Goal: Task Accomplishment & Management: Manage account settings

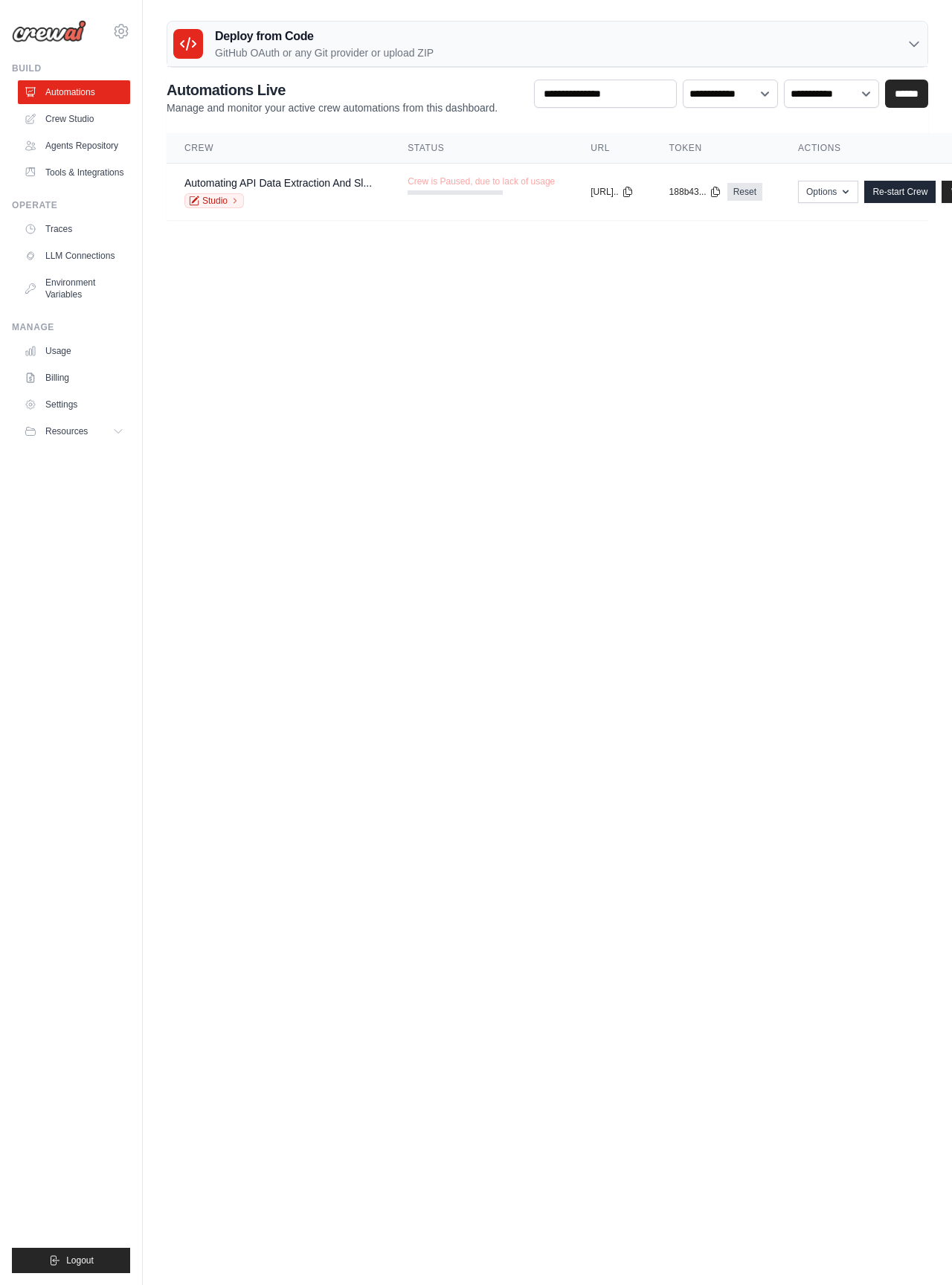
click at [70, 184] on link "Tools & Integrations" at bounding box center [73, 172] width 112 height 24
click at [62, 184] on link "Tools & Integrations" at bounding box center [73, 172] width 112 height 24
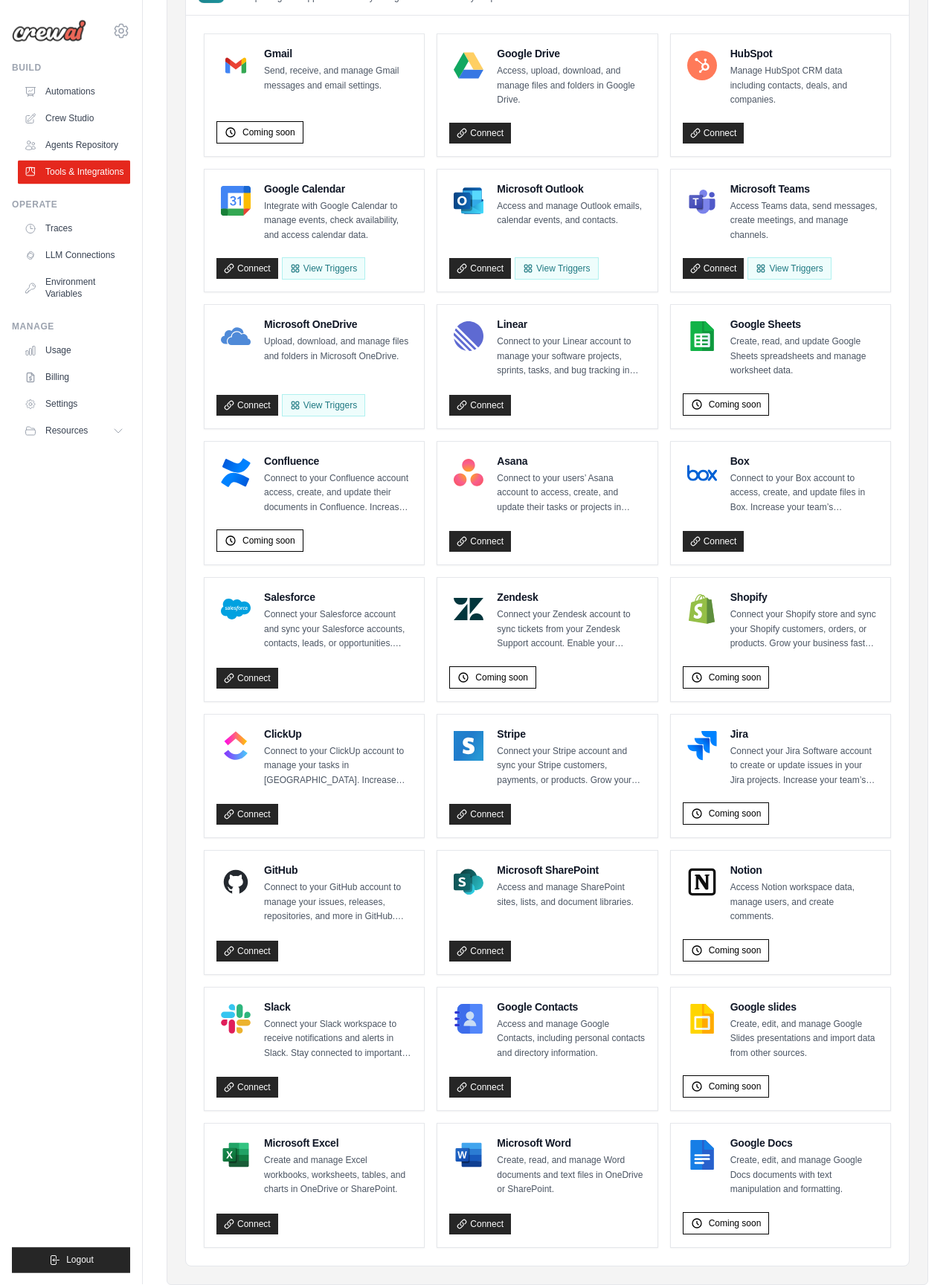
scroll to position [160, 0]
click at [723, 259] on link "Connect" at bounding box center [713, 268] width 61 height 21
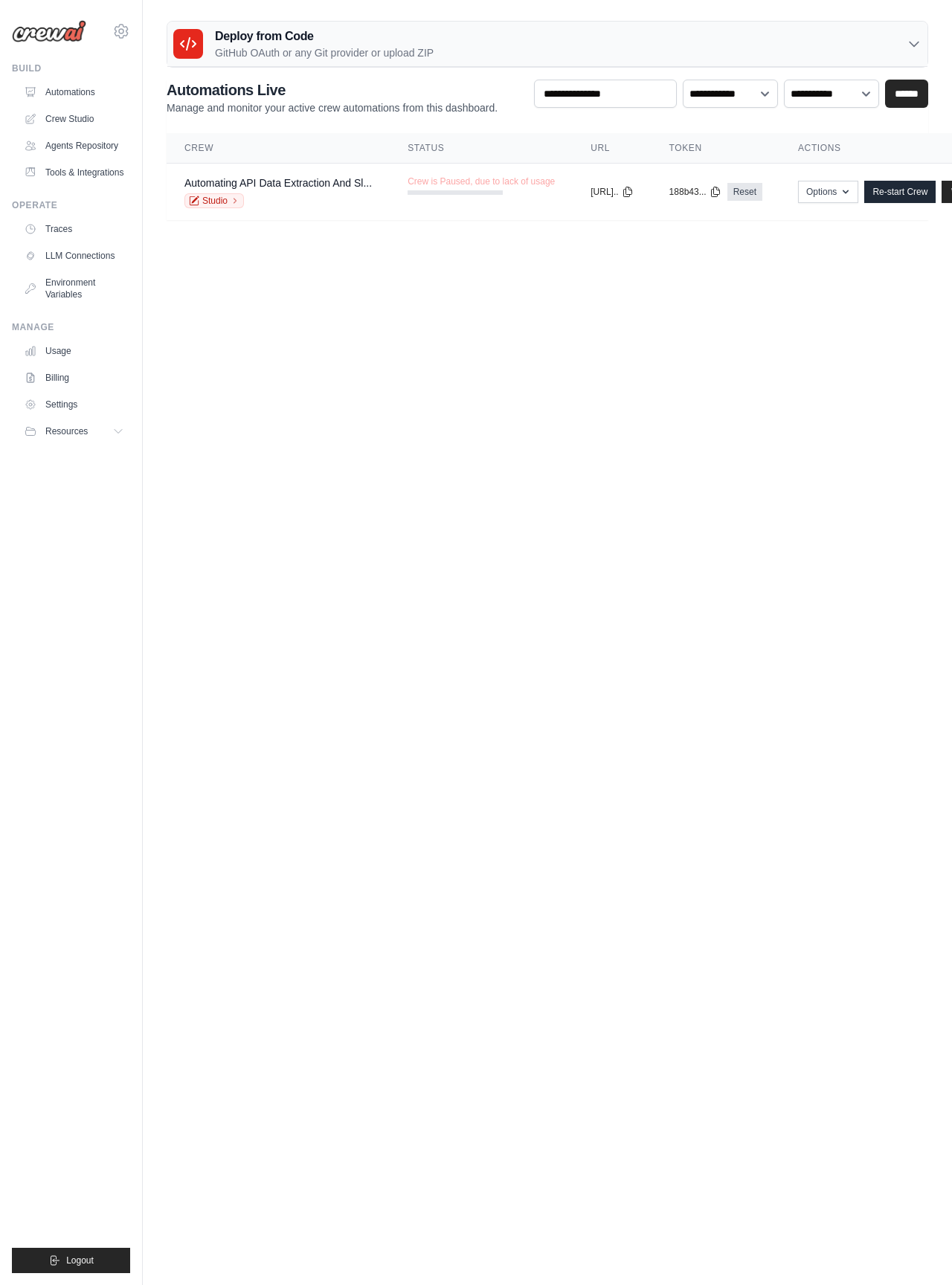
click at [80, 416] on link "Settings" at bounding box center [73, 404] width 112 height 24
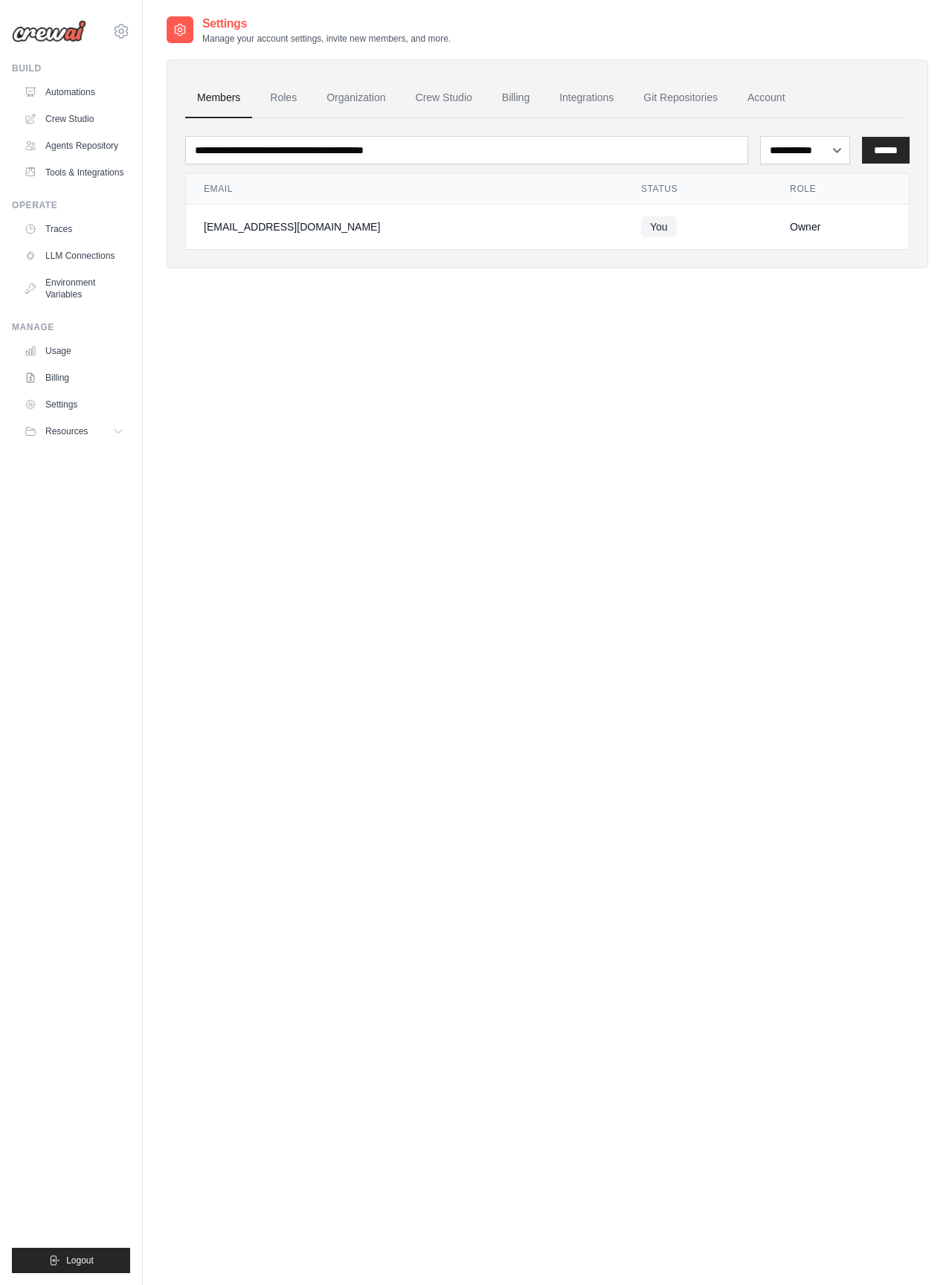
click at [517, 106] on link "Billing" at bounding box center [516, 98] width 52 height 41
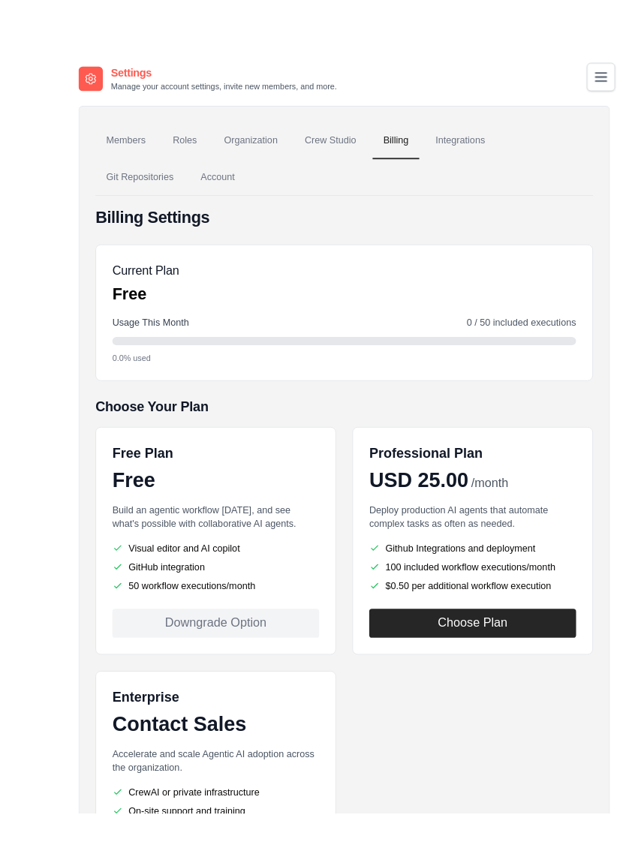
scroll to position [3, 0]
